Goal: Check status

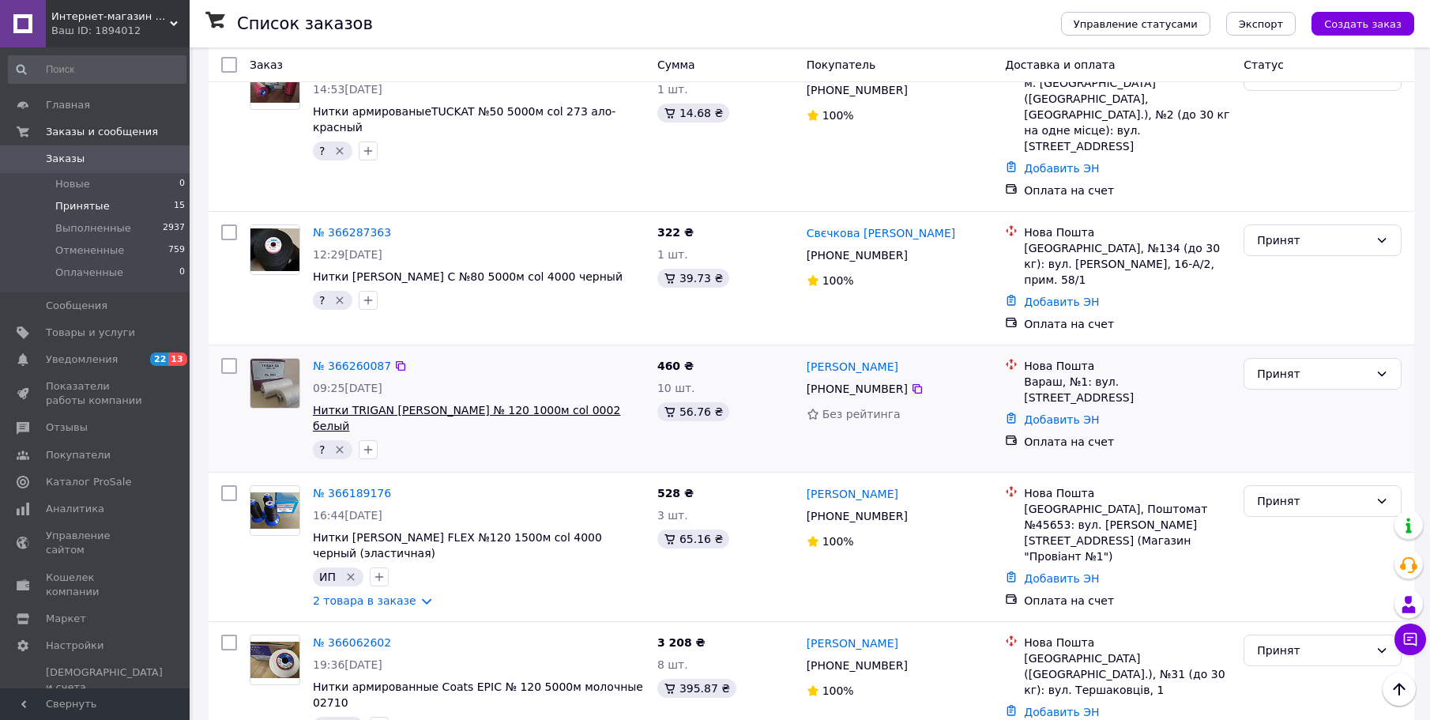
scroll to position [395, 0]
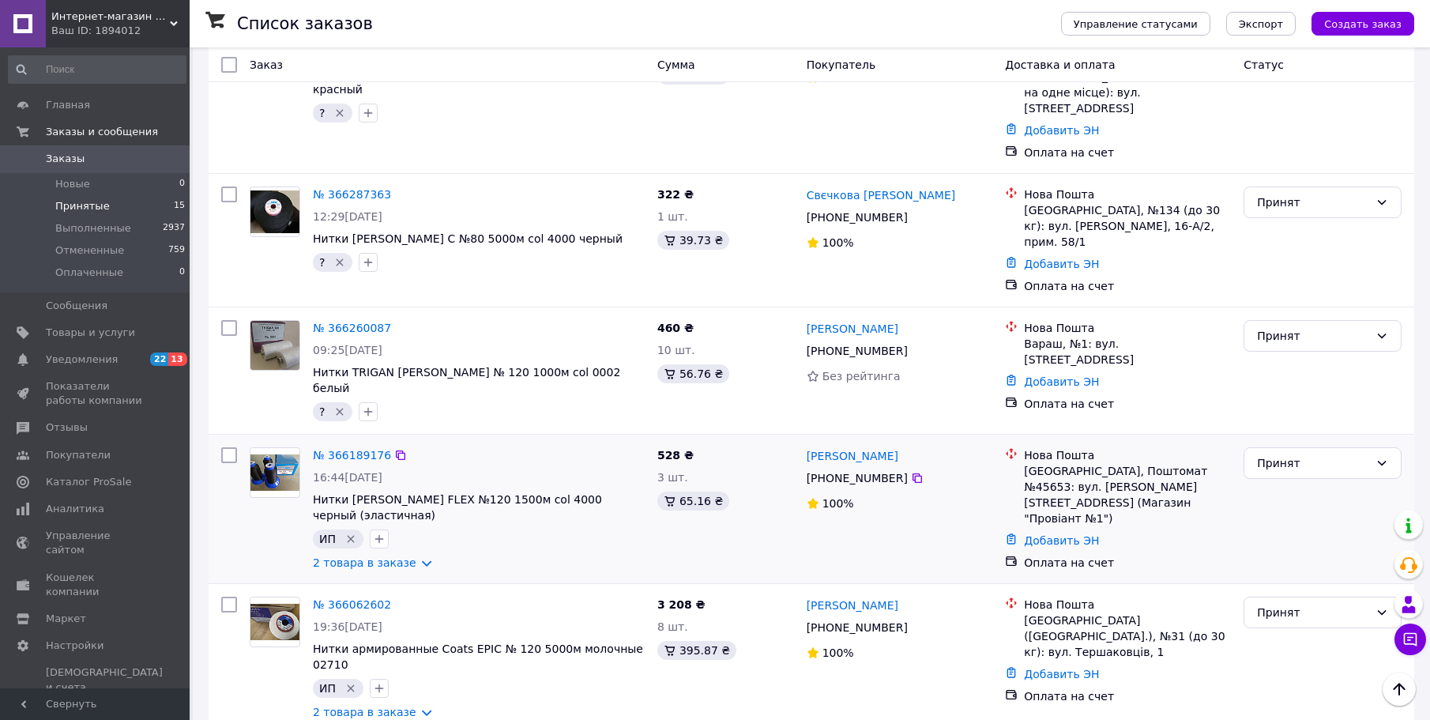
click at [365, 471] on span "16:44[DATE]" at bounding box center [348, 477] width 70 height 13
click at [367, 449] on link "№ 366189176" at bounding box center [352, 455] width 78 height 13
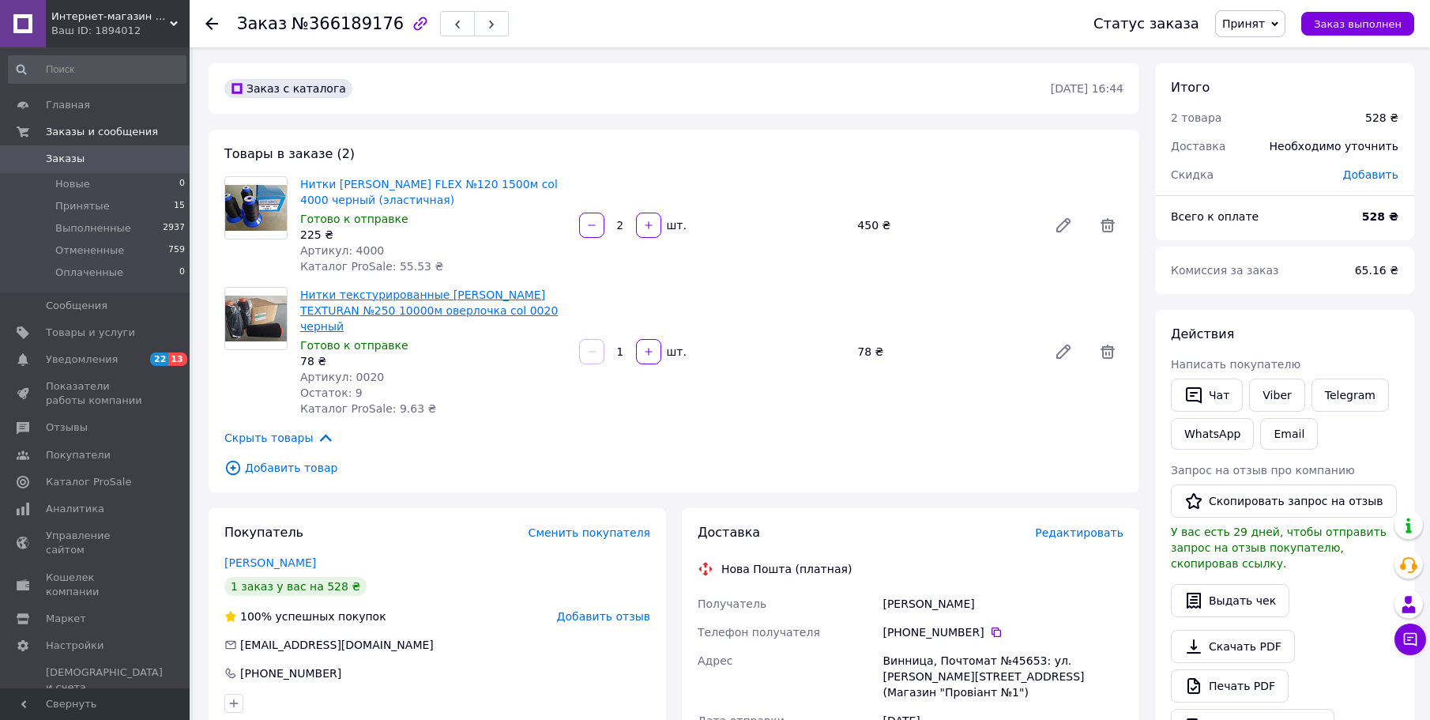
click at [405, 308] on link "Нитки текстурированные [PERSON_NAME] TEXTURAN №250 10000м оверлочка col 0020 че…" at bounding box center [429, 310] width 258 height 44
click at [207, 24] on use at bounding box center [211, 23] width 13 height 13
